Goal: Transaction & Acquisition: Purchase product/service

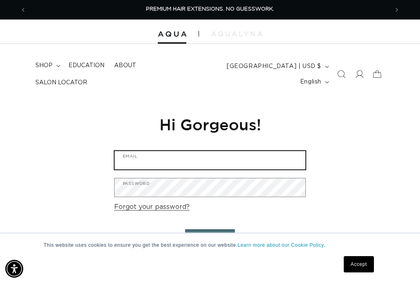
type input "linaowens@gmail.com"
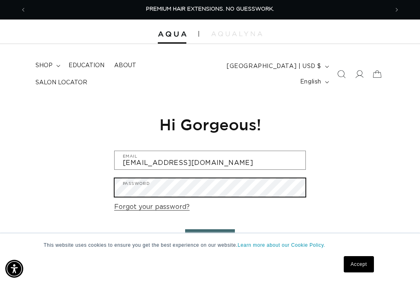
click at [210, 235] on button "Sign in" at bounding box center [210, 239] width 50 height 21
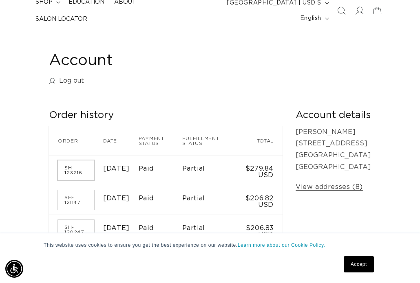
click at [72, 165] on link "SH-123216" at bounding box center [76, 171] width 36 height 20
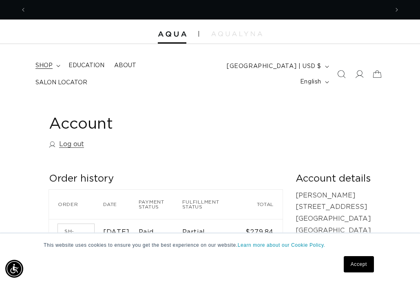
click at [54, 71] on summary "shop" at bounding box center [47, 65] width 33 height 17
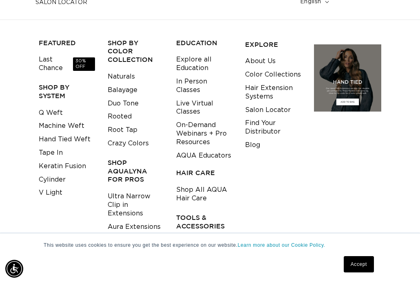
scroll to position [0, 724]
click at [68, 160] on link "Keratin Fusion" at bounding box center [62, 166] width 47 height 13
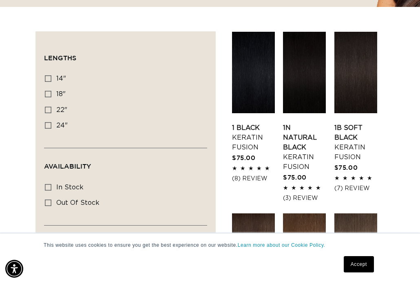
scroll to position [283, 0]
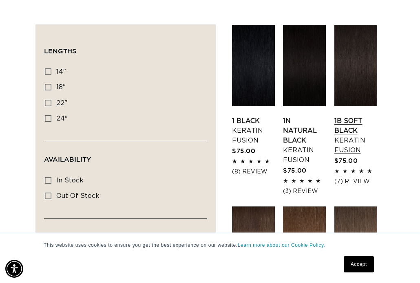
click at [348, 116] on link "1B Soft Black Keratin Fusion" at bounding box center [355, 135] width 43 height 39
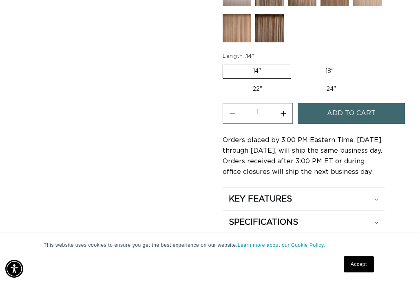
scroll to position [0, 724]
click at [309, 108] on button "Add to cart" at bounding box center [351, 113] width 107 height 21
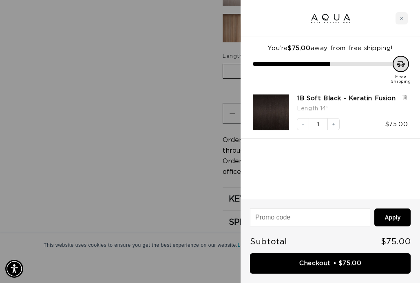
scroll to position [0, 362]
click at [399, 18] on icon "Close cart" at bounding box center [401, 18] width 4 height 4
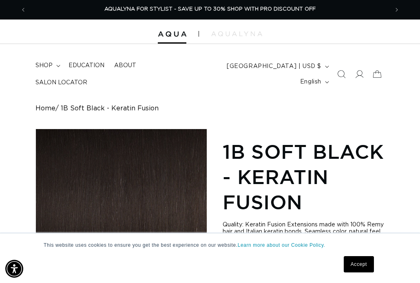
scroll to position [0, 0]
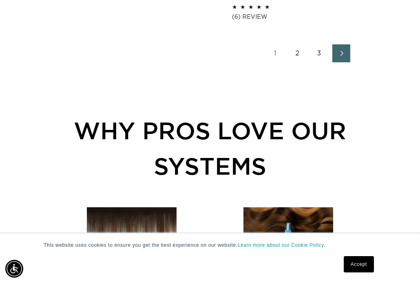
scroll to position [1340, 0]
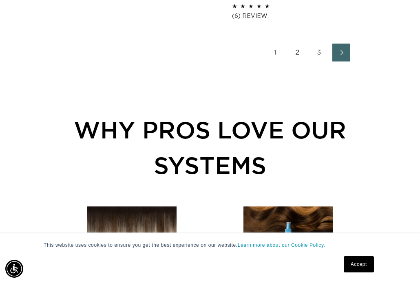
click at [298, 60] on link "2" at bounding box center [297, 53] width 18 height 18
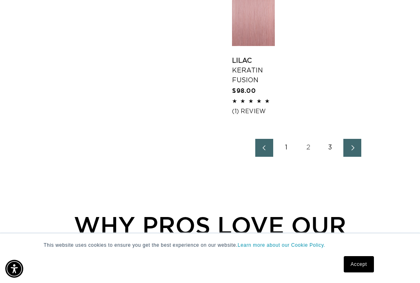
click at [351, 151] on icon "Next page" at bounding box center [352, 148] width 11 height 6
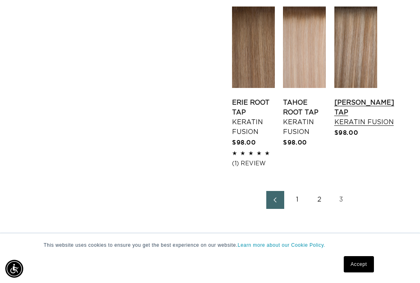
scroll to position [0, 724]
click at [349, 120] on link "[PERSON_NAME] Tap Keratin Fusion" at bounding box center [364, 112] width 60 height 29
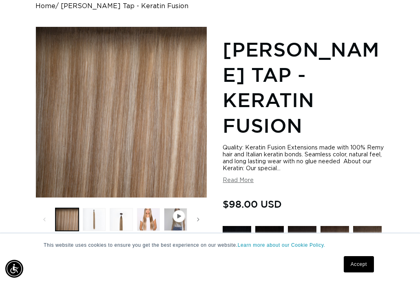
scroll to position [0, 362]
click at [147, 212] on button "Load image 4 in gallery view" at bounding box center [148, 219] width 23 height 23
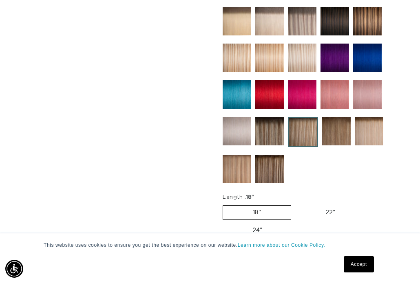
click at [276, 130] on img at bounding box center [269, 131] width 29 height 29
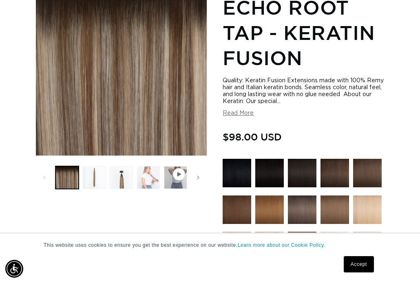
scroll to position [0, 362]
click at [142, 170] on button "Load image 4 in gallery view" at bounding box center [148, 177] width 23 height 23
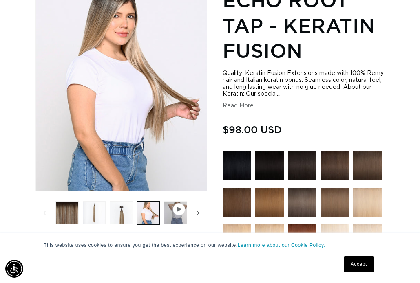
scroll to position [165, 0]
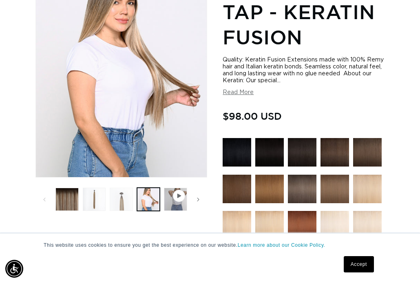
click at [127, 197] on button "Load image 3 in gallery view" at bounding box center [121, 199] width 23 height 23
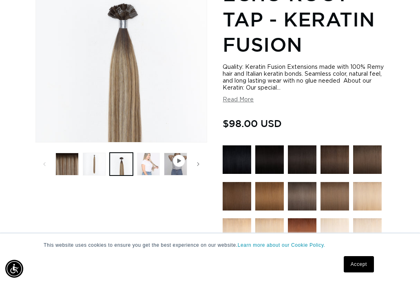
scroll to position [0, 724]
click at [143, 159] on button "Load image 4 in gallery view" at bounding box center [148, 164] width 23 height 23
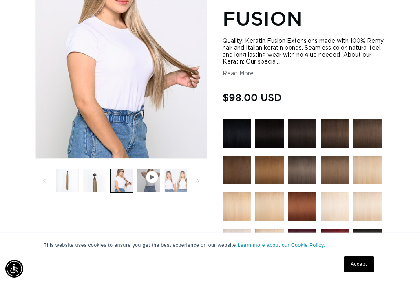
scroll to position [0, 0]
click at [172, 176] on button "Load image 5 in gallery view" at bounding box center [175, 180] width 23 height 23
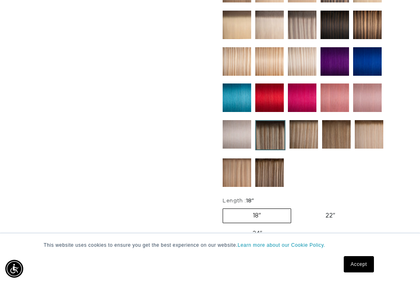
click at [261, 168] on img at bounding box center [269, 173] width 29 height 29
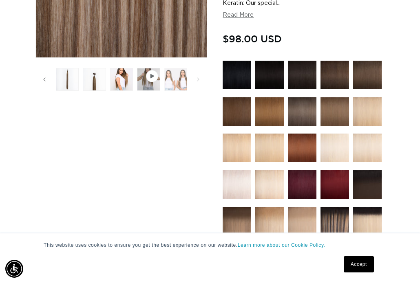
scroll to position [0, 27]
click at [170, 76] on button "Load image 5 in gallery view" at bounding box center [175, 79] width 23 height 23
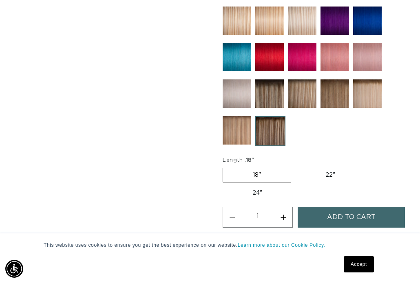
scroll to position [529, 0]
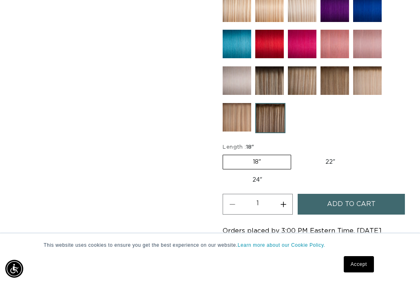
click at [266, 84] on img at bounding box center [269, 80] width 29 height 29
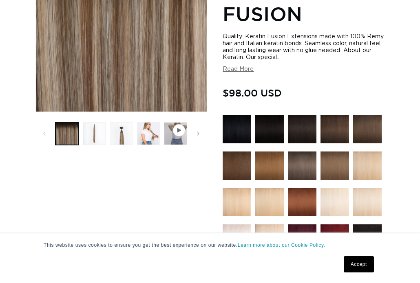
scroll to position [254, 0]
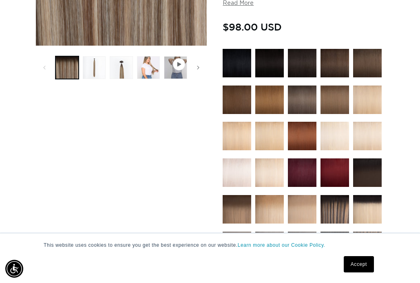
click at [148, 71] on button "Load image 4 in gallery view" at bounding box center [148, 67] width 23 height 23
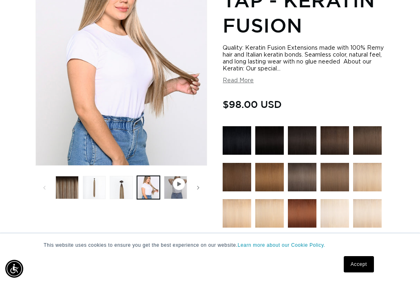
scroll to position [179, 0]
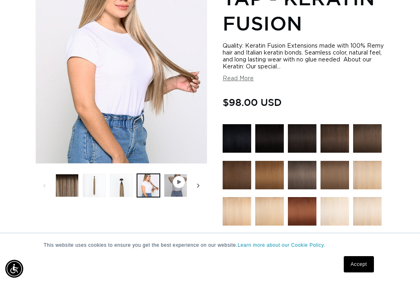
click at [199, 181] on icon "Slide right" at bounding box center [198, 185] width 3 height 9
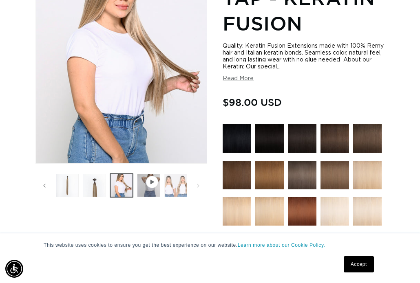
scroll to position [0, 724]
click at [172, 181] on button "Load image 5 in gallery view" at bounding box center [175, 185] width 23 height 23
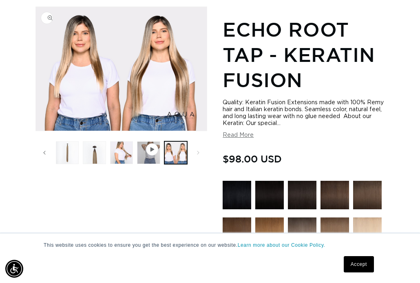
click at [100, 55] on img "Gallery Viewer" at bounding box center [121, 69] width 171 height 124
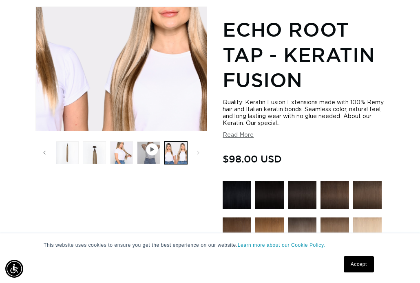
scroll to position [0, 0]
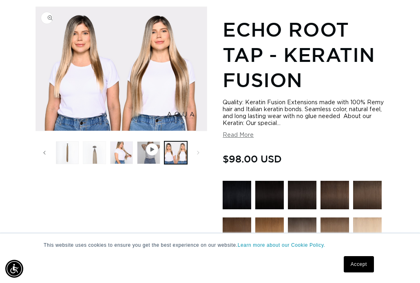
click at [99, 147] on button "Load image 3 in gallery view" at bounding box center [94, 152] width 23 height 23
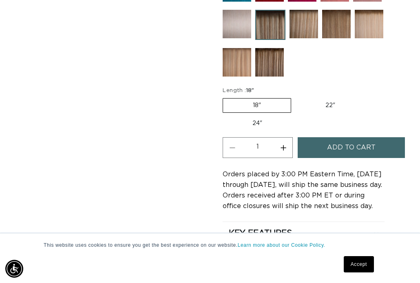
click at [350, 141] on span "Add to cart" at bounding box center [351, 147] width 49 height 21
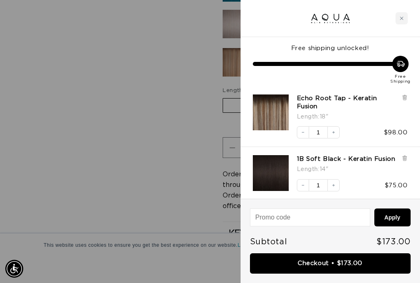
scroll to position [0, 362]
click at [183, 176] on div at bounding box center [210, 141] width 420 height 283
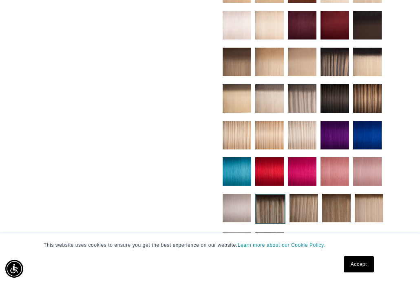
scroll to position [0, 0]
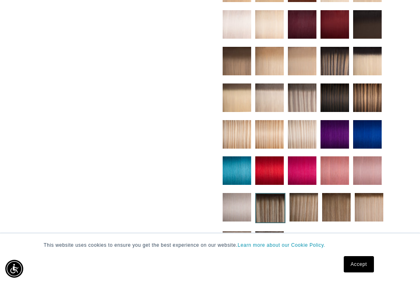
click at [304, 92] on img at bounding box center [302, 98] width 29 height 29
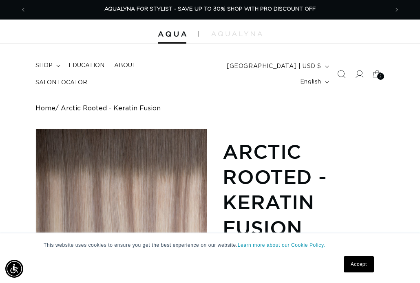
click at [379, 76] on span "2" at bounding box center [380, 76] width 3 height 7
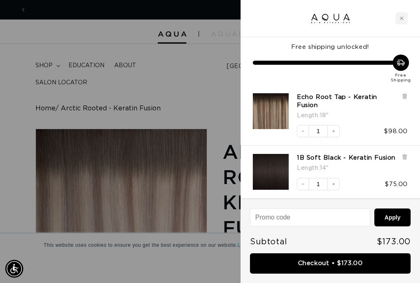
scroll to position [0, 362]
click at [400, 93] on h3 "Echo Root Tap - Keratin Fusion" at bounding box center [349, 101] width 105 height 16
click at [402, 93] on icon at bounding box center [405, 96] width 6 height 6
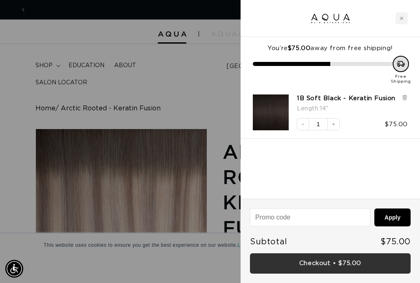
scroll to position [0, 0]
click at [345, 263] on link "Checkout • $75.00" at bounding box center [330, 264] width 161 height 21
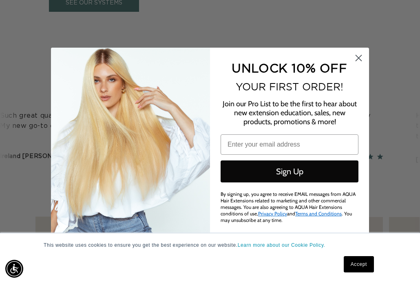
scroll to position [0, 362]
click at [360, 59] on circle "Close dialog" at bounding box center [358, 57] width 13 height 13
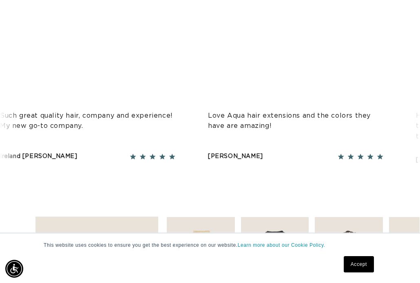
scroll to position [0, 724]
